Goal: Task Accomplishment & Management: Manage account settings

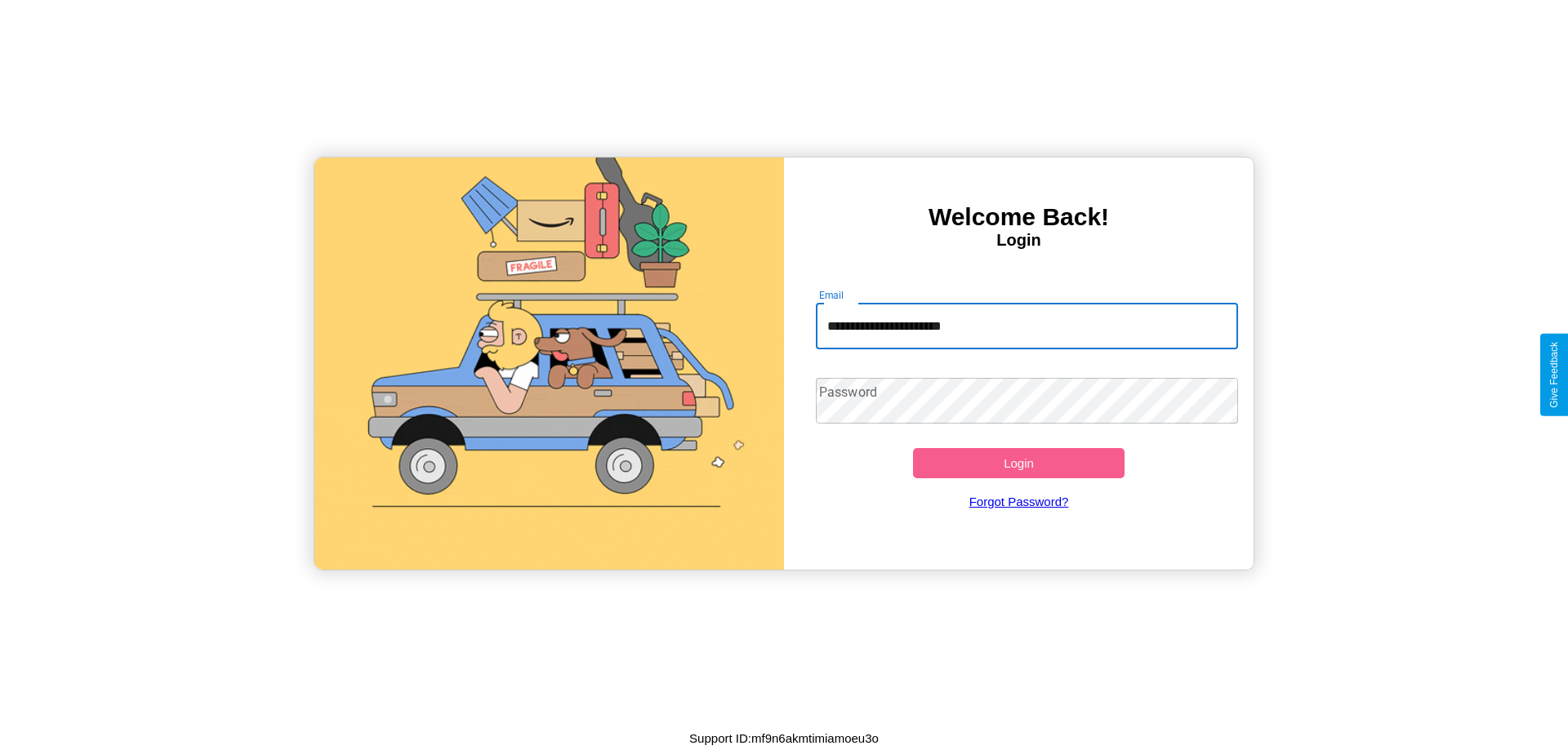
type input "**********"
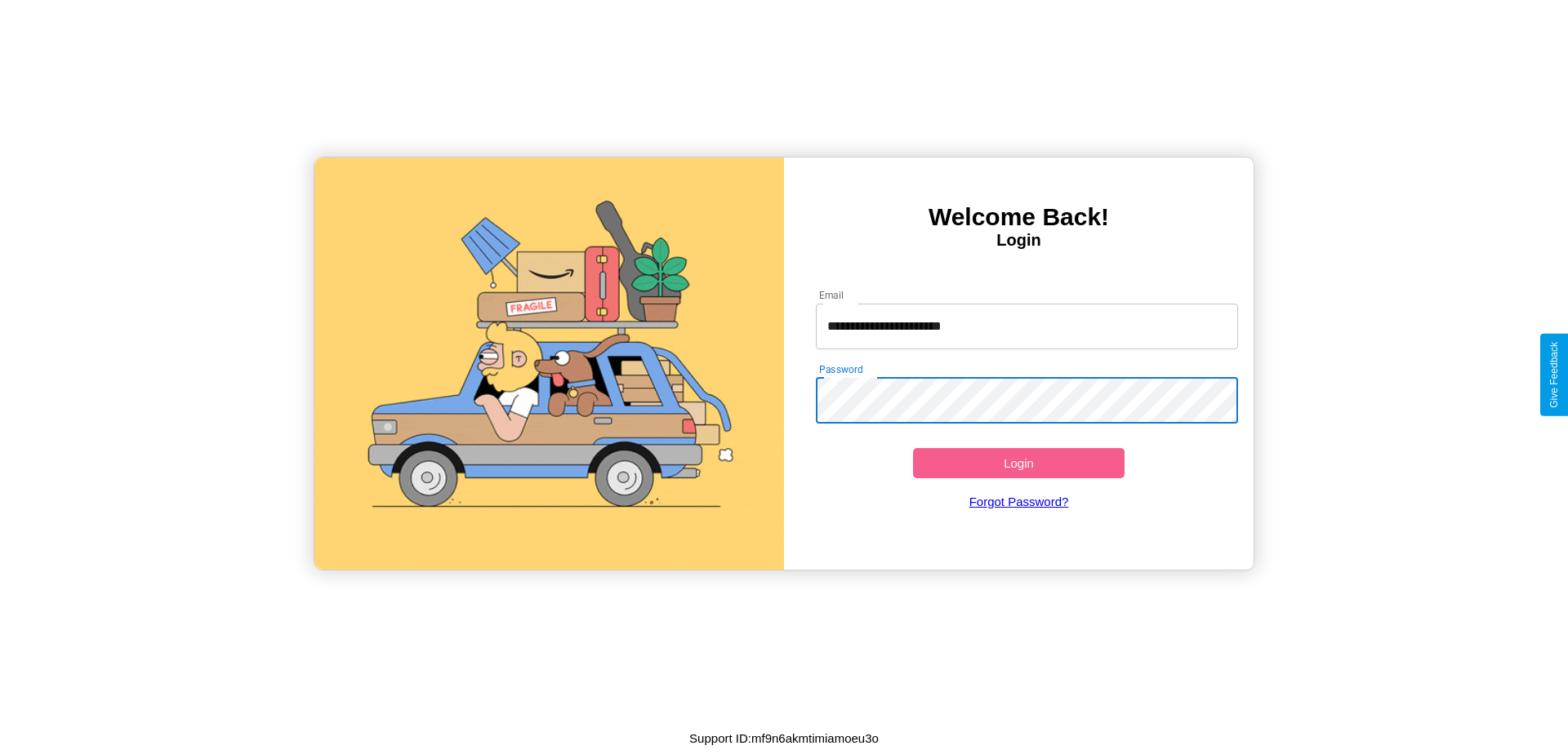
click at [1018, 463] on button "Login" at bounding box center [1018, 462] width 212 height 30
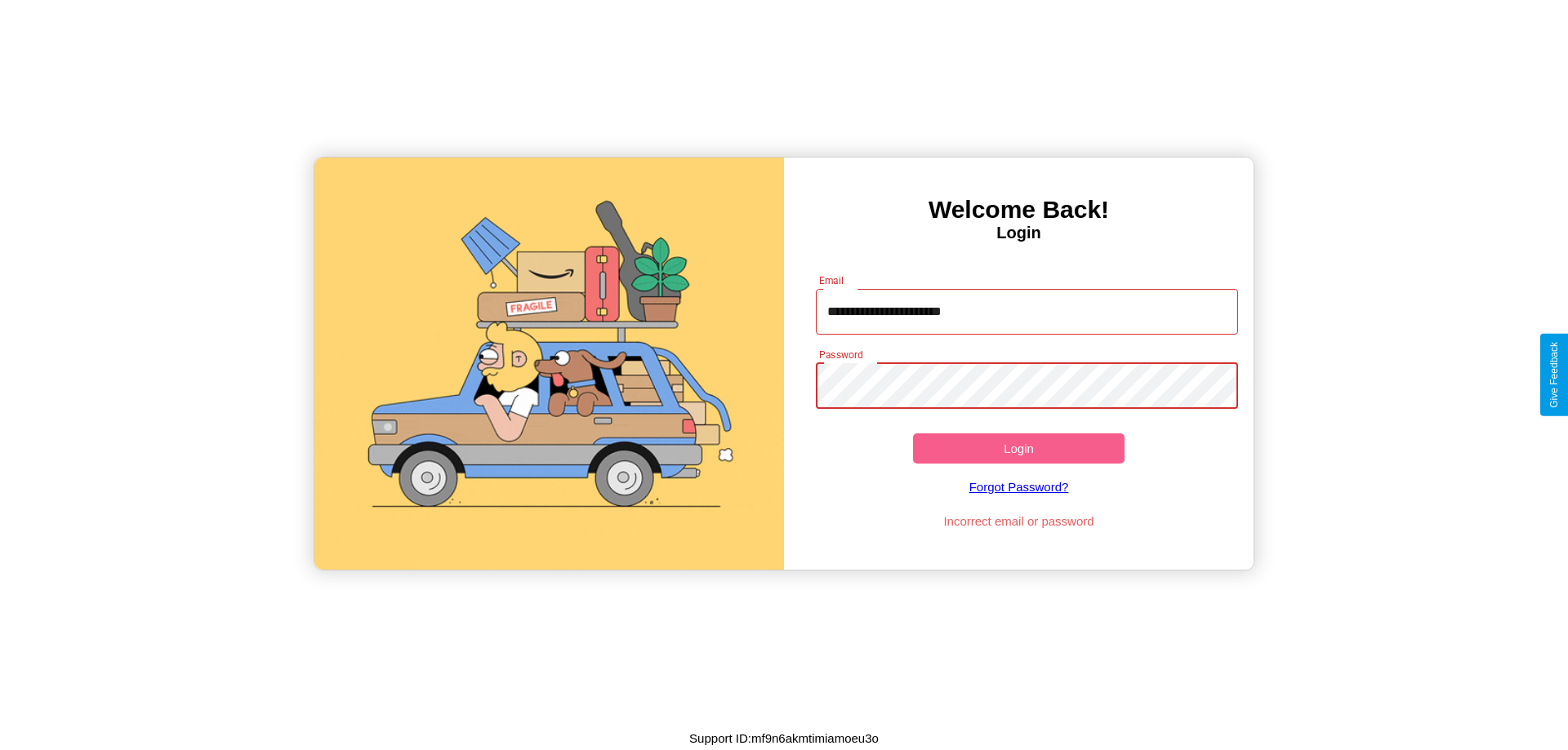
click at [1018, 448] on button "Login" at bounding box center [1018, 448] width 212 height 30
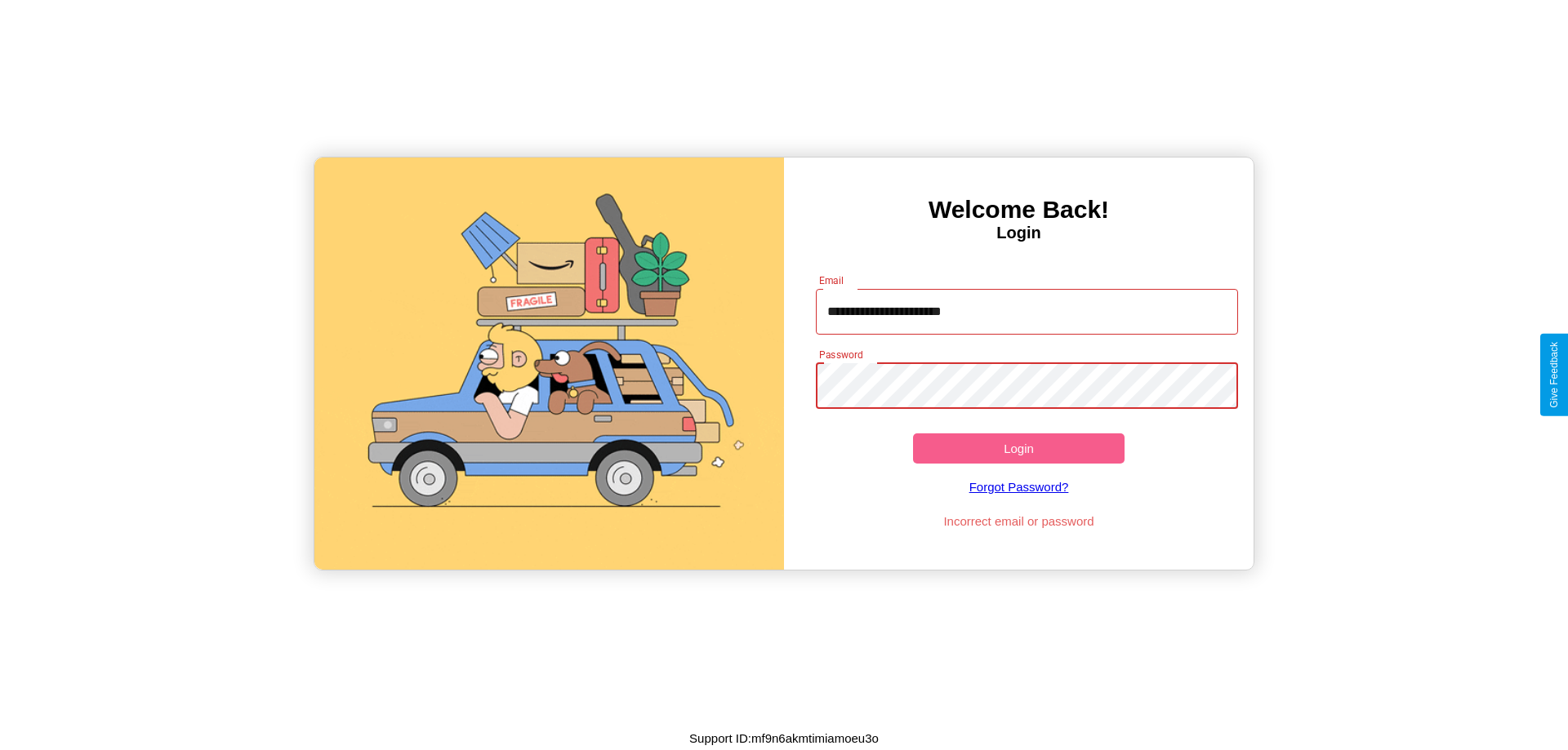
click at [1018, 448] on button "Login" at bounding box center [1018, 448] width 212 height 30
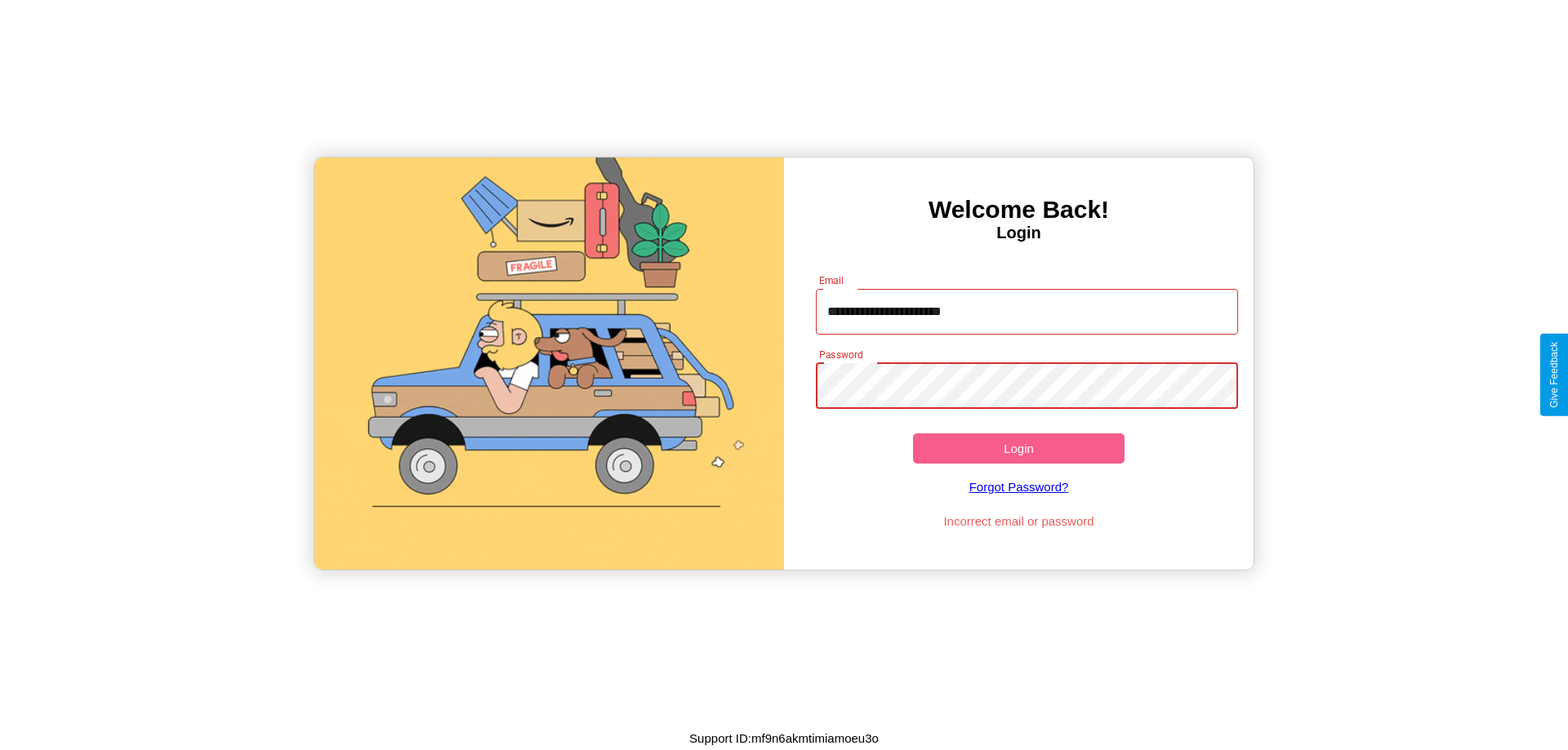
click at [1018, 448] on button "Login" at bounding box center [1018, 448] width 212 height 30
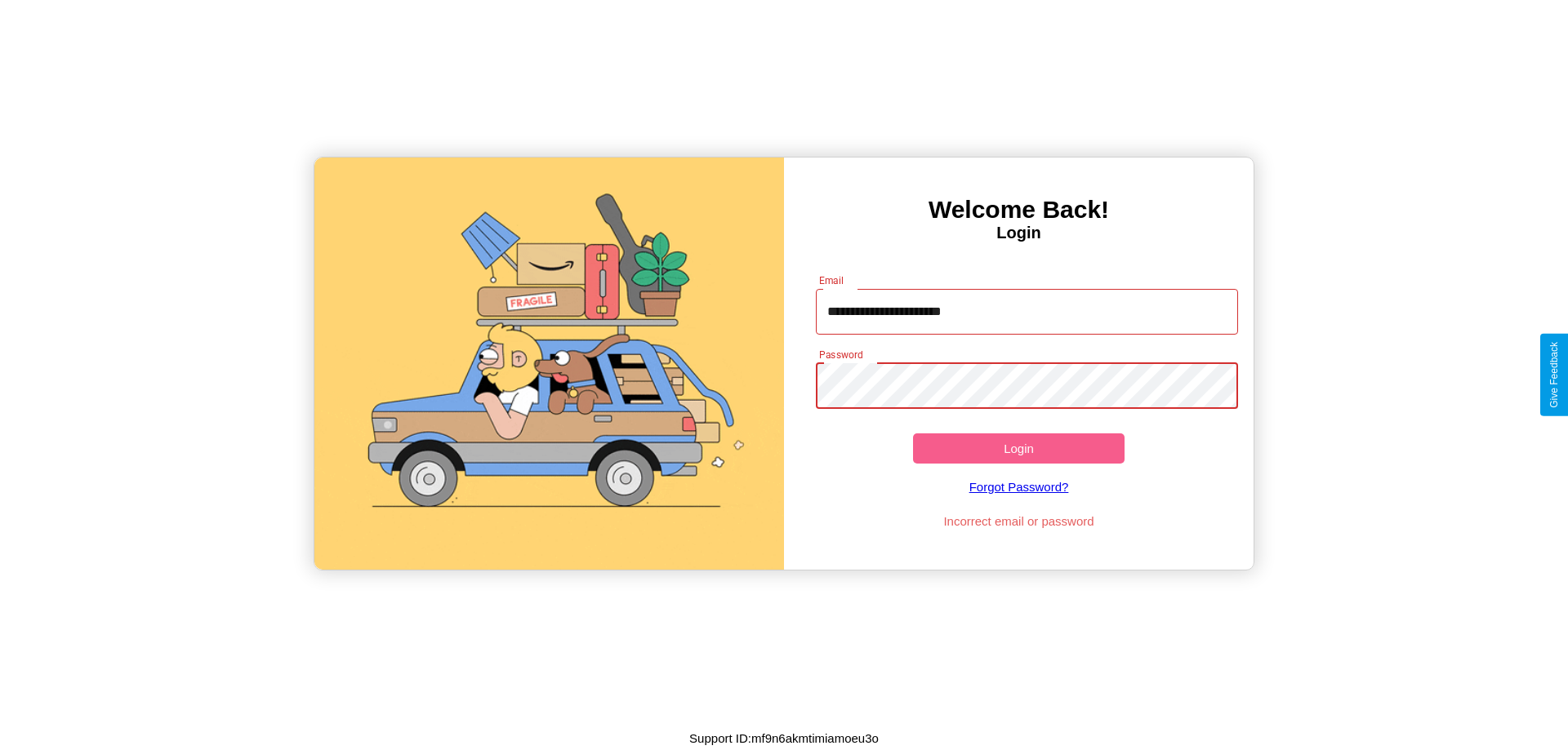
click at [1018, 448] on button "Login" at bounding box center [1018, 448] width 212 height 30
